Goal: Information Seeking & Learning: Learn about a topic

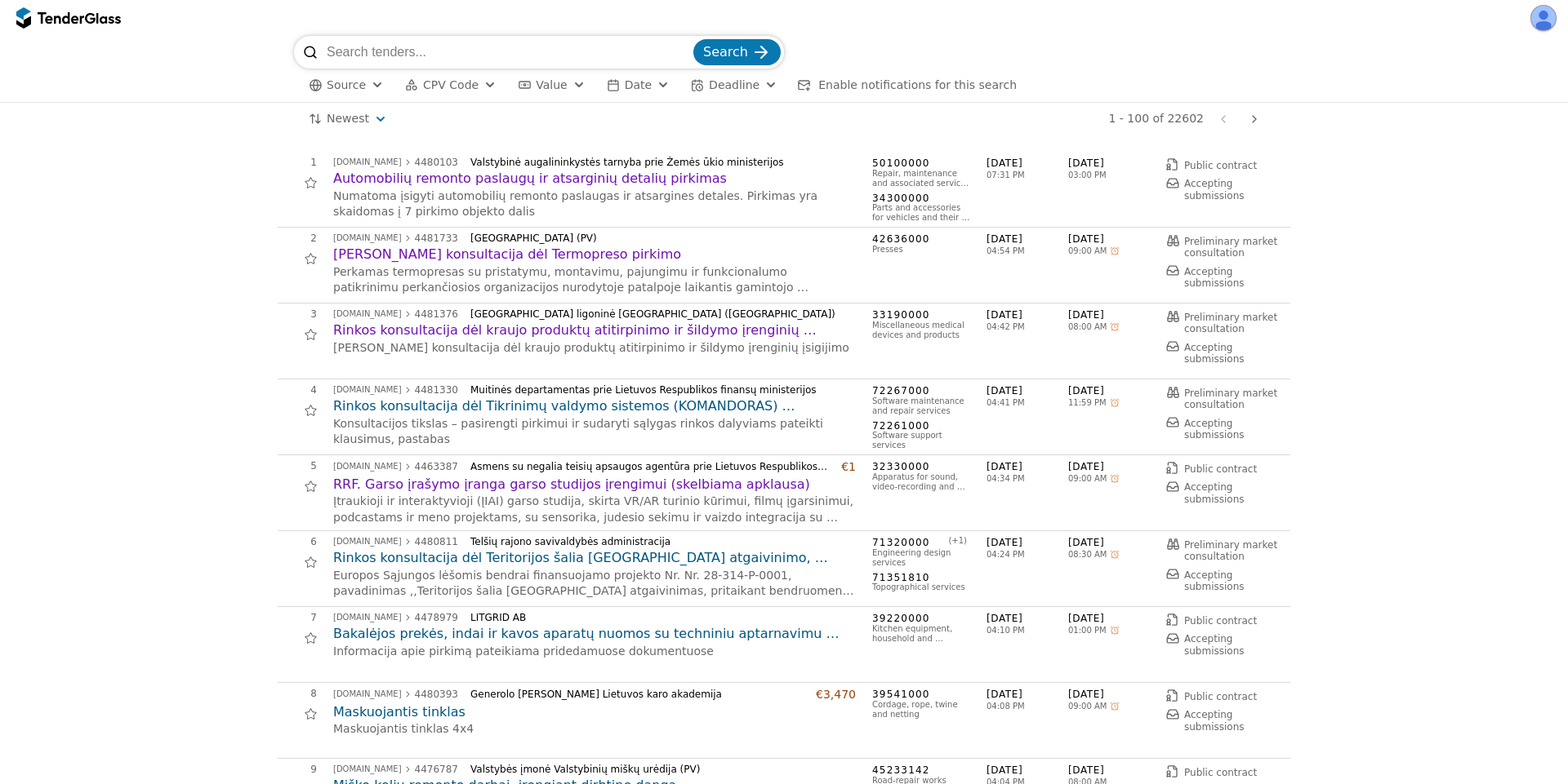
click at [355, 112] on html "Search Source CPV Code Type Buyer Value Date Deadline Enable notifications for …" at bounding box center [784, 392] width 1568 height 784
click at [939, 58] on html "Search Source CPV Code Type Buyer Value Date Deadline Enable notifications for …" at bounding box center [784, 392] width 1568 height 784
click at [698, 55] on button "Search" at bounding box center [736, 52] width 87 height 26
click at [719, 52] on span "Search" at bounding box center [725, 52] width 45 height 15
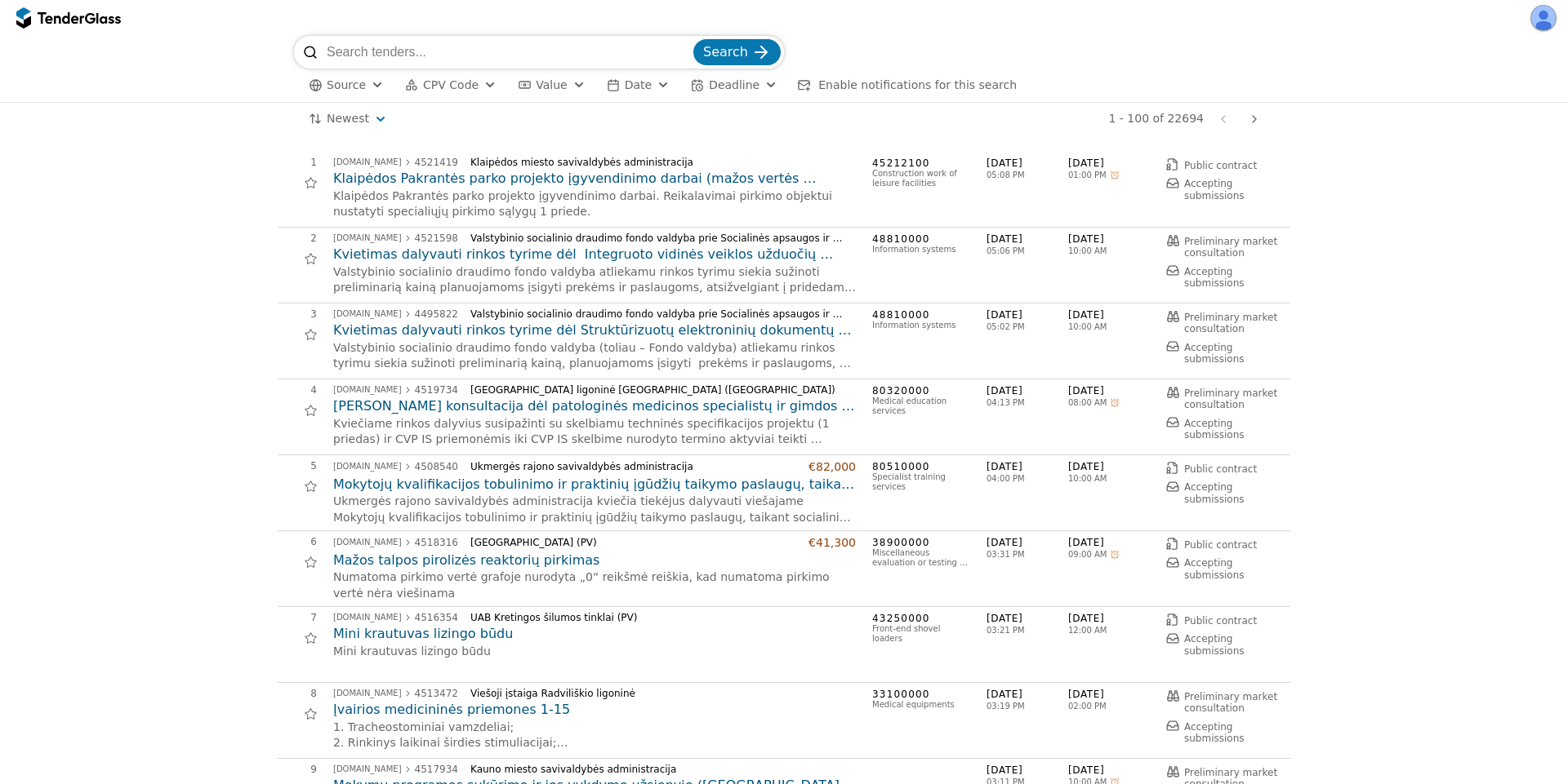
click at [764, 53] on div "submit" at bounding box center [760, 52] width 63 height 63
click at [550, 333] on h2 "Kvietimas dalyvauti rinkos tyrime dėl Struktūrizuotų elektroninių dokumentų int…" at bounding box center [595, 331] width 523 height 18
